Goal: Information Seeking & Learning: Learn about a topic

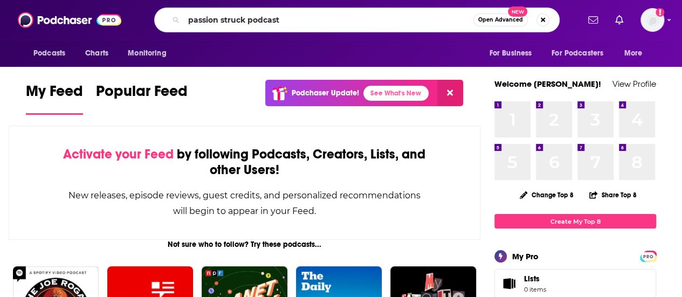
type input "passion struck podcast"
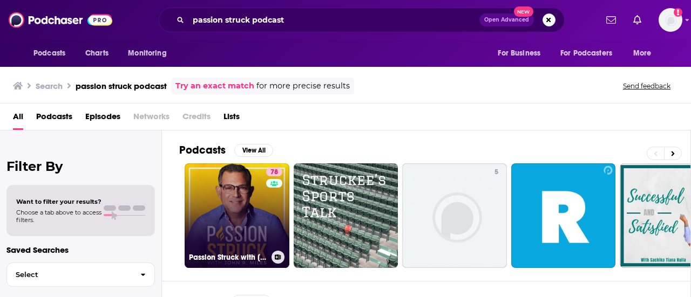
click at [243, 193] on link "78 Passion Struck with [PERSON_NAME]" at bounding box center [237, 215] width 105 height 105
